Goal: Check status: Check status

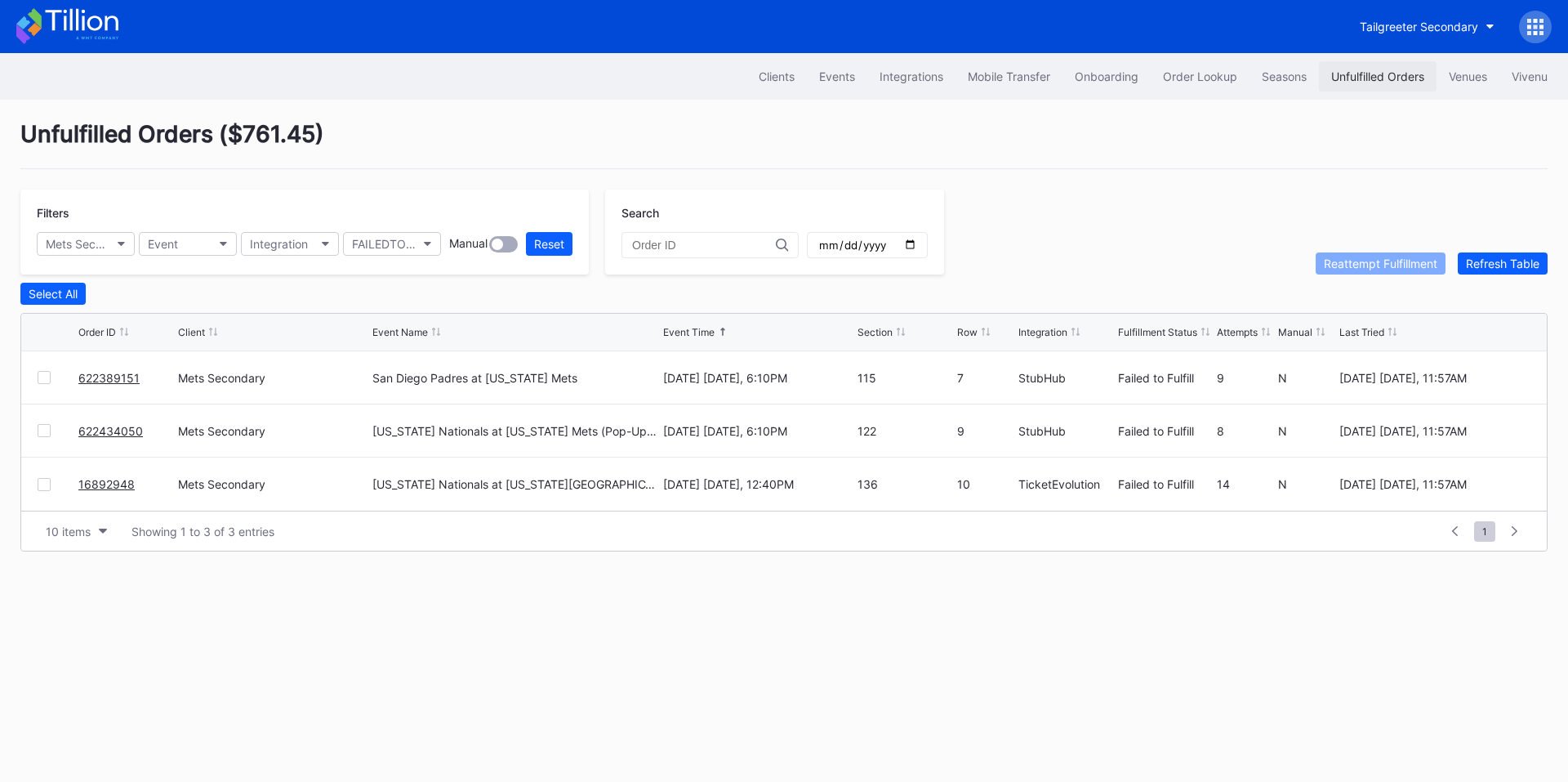
click at [1349, 76] on div "Unfulfilled Orders" at bounding box center [1377, 77] width 93 height 14
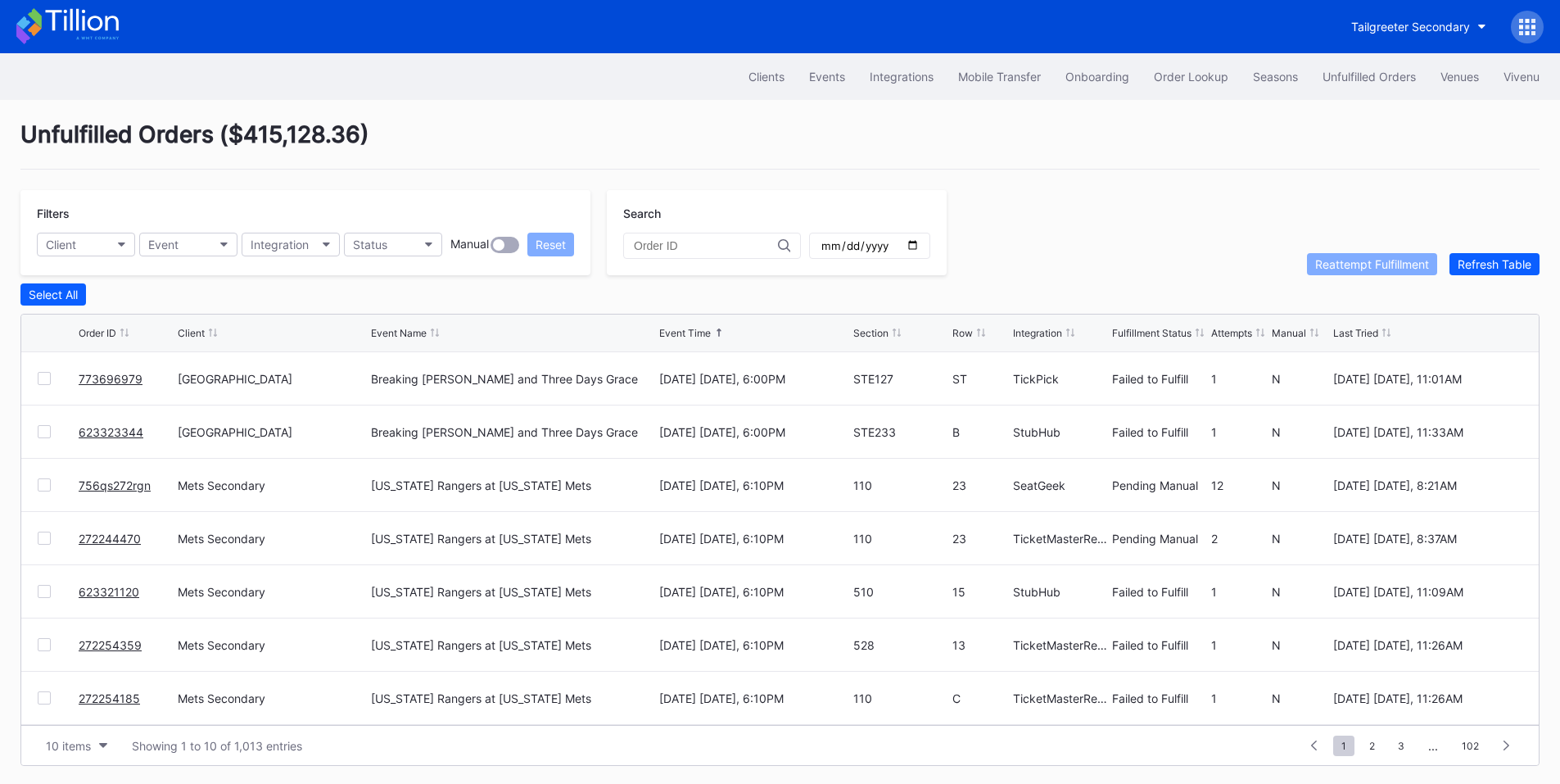
click at [117, 381] on link "773696979" at bounding box center [110, 379] width 64 height 14
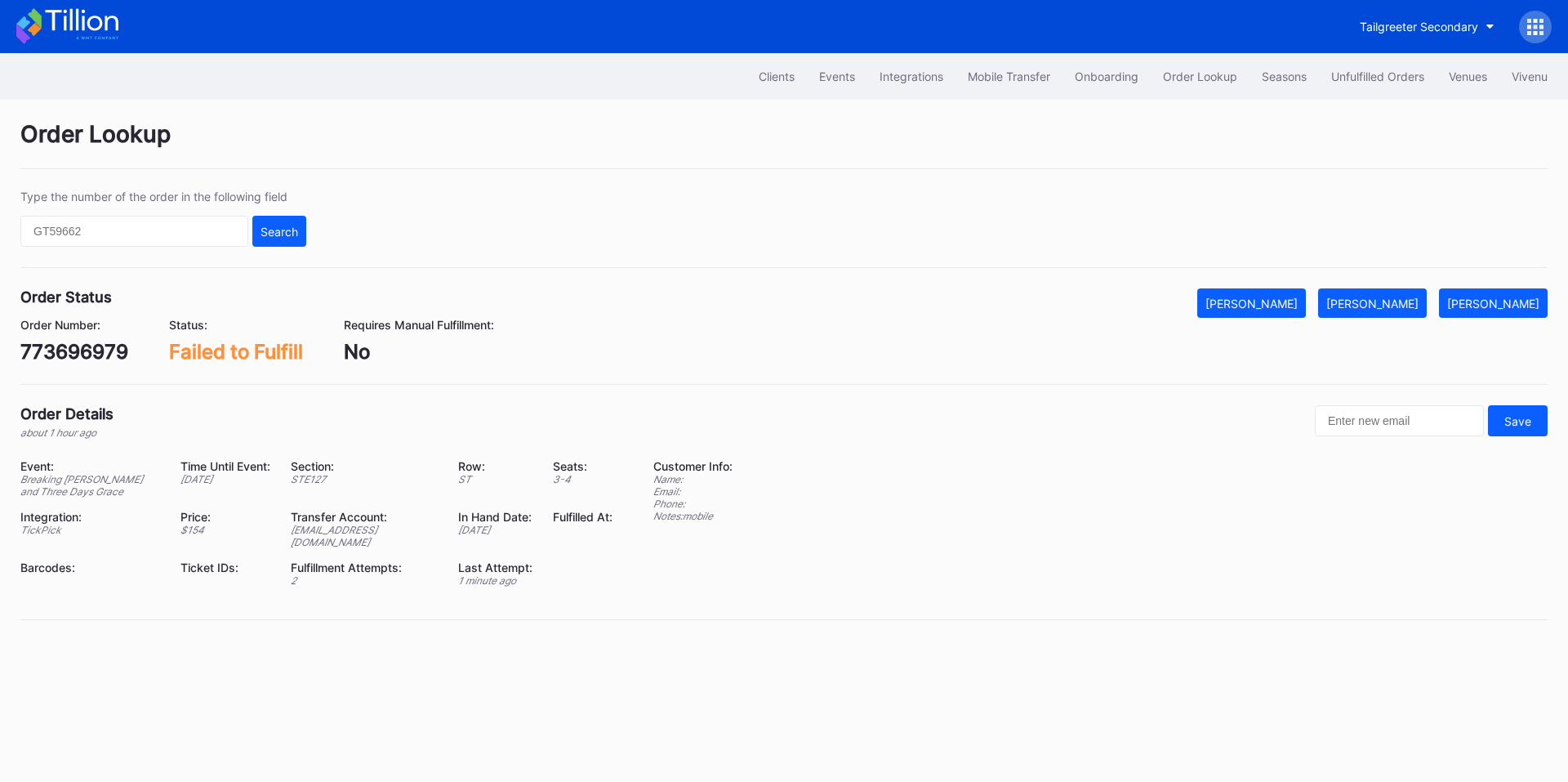
click at [104, 349] on div "773696979" at bounding box center [74, 351] width 108 height 24
copy div "773696979"
click at [192, 233] on input "text" at bounding box center [134, 230] width 228 height 31
paste input "623329839"
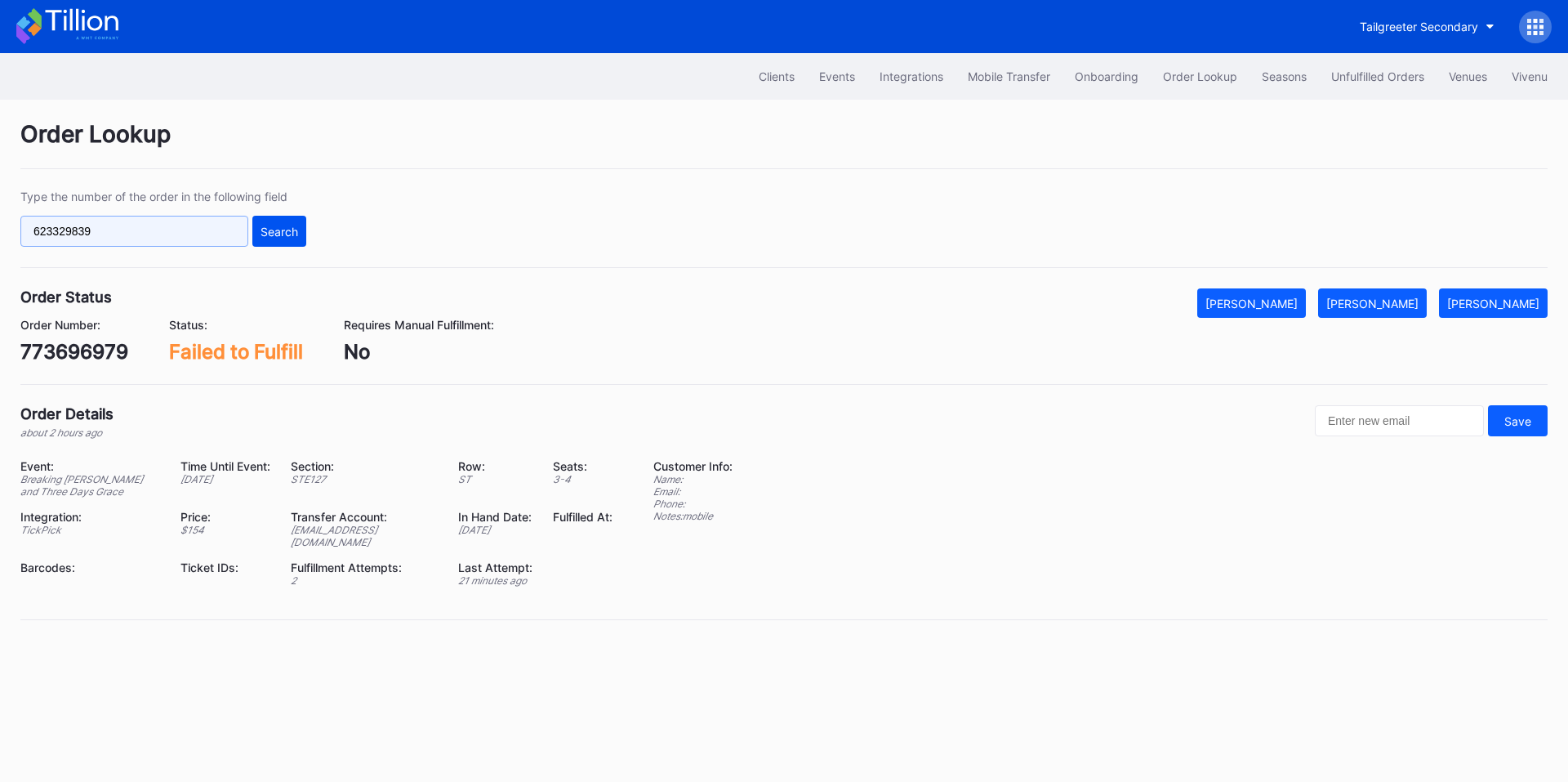
type input "623329839"
click at [285, 235] on div "Search" at bounding box center [279, 231] width 38 height 14
